Goal: Transaction & Acquisition: Obtain resource

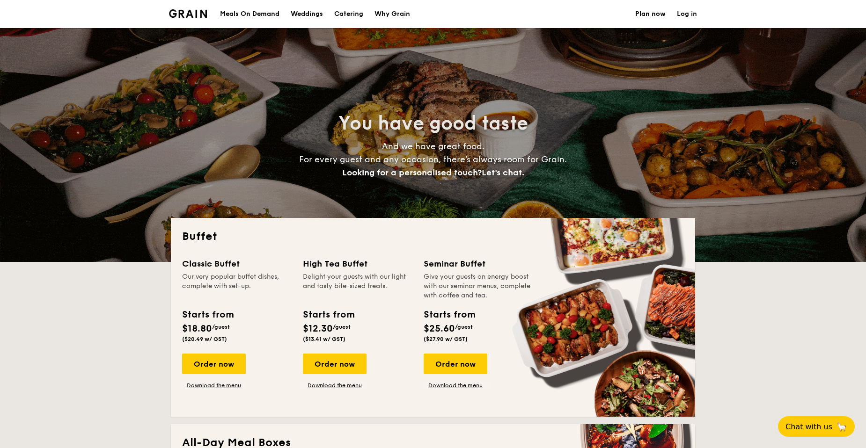
select select
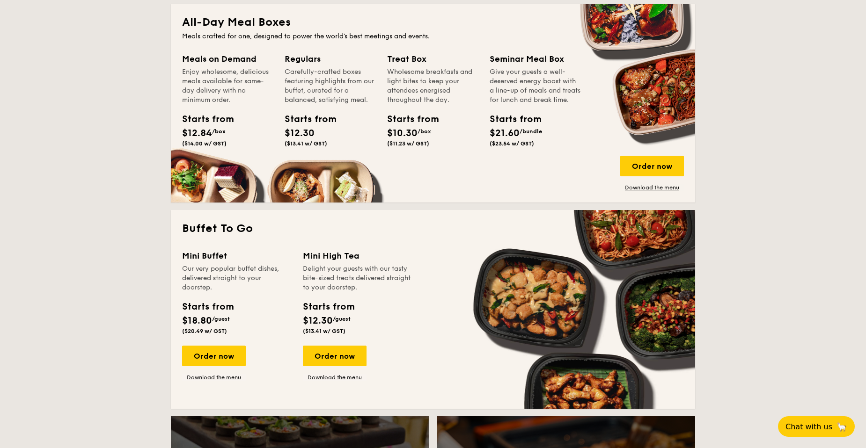
scroll to position [421, 0]
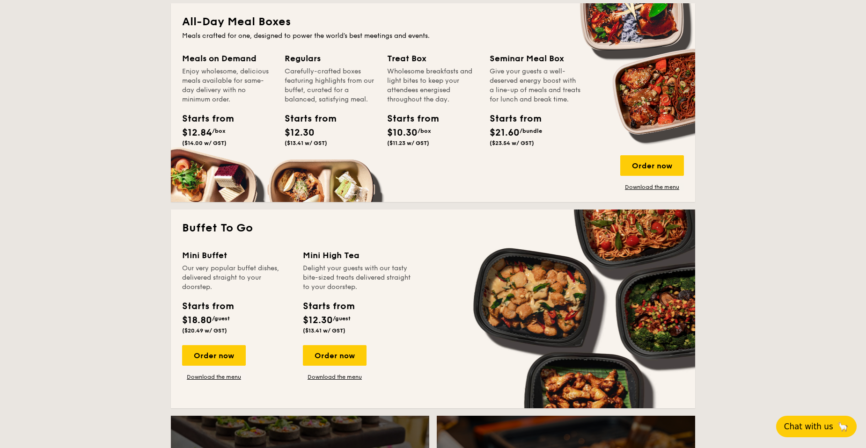
click at [816, 425] on span "Chat with us" at bounding box center [808, 426] width 49 height 9
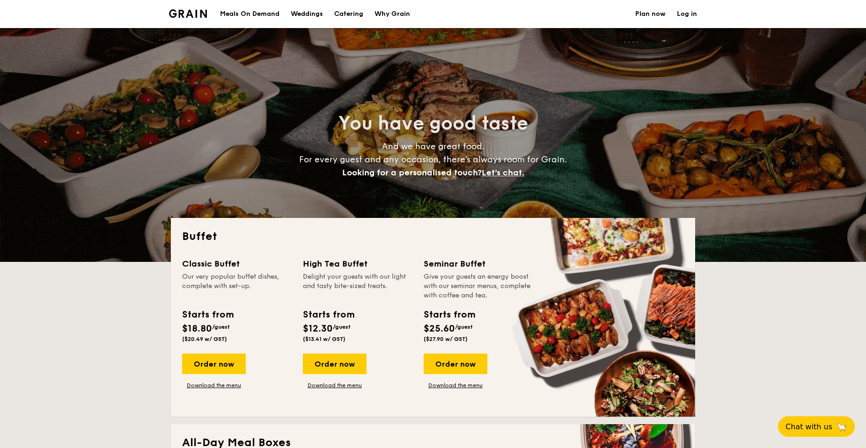
select select
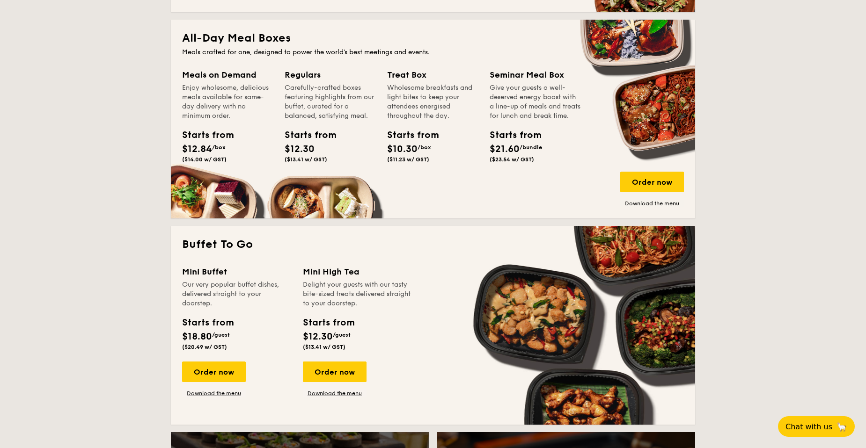
scroll to position [421, 0]
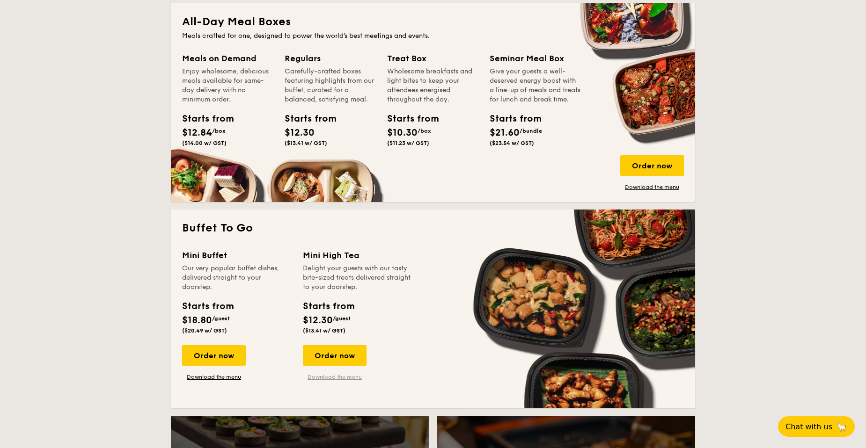
click at [334, 377] on link "Download the menu" at bounding box center [335, 376] width 64 height 7
